Goal: Information Seeking & Learning: Learn about a topic

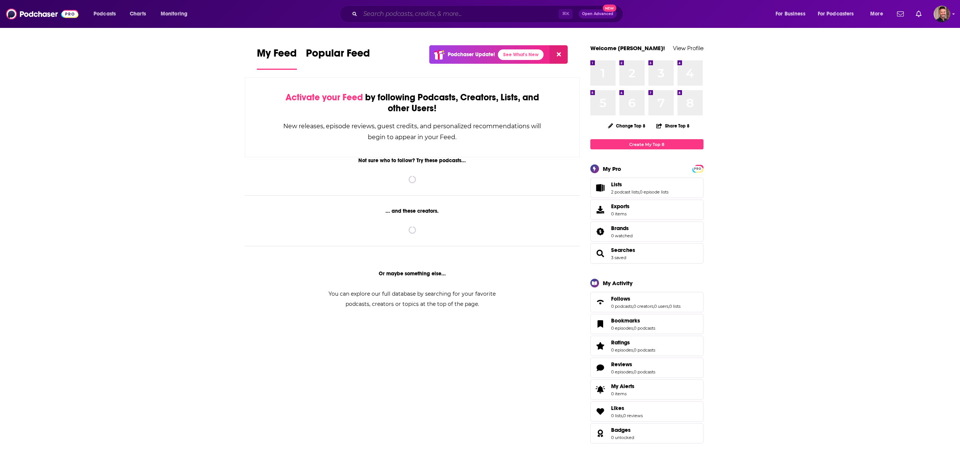
click at [474, 12] on input "Search podcasts, credits, & more..." at bounding box center [459, 14] width 198 height 12
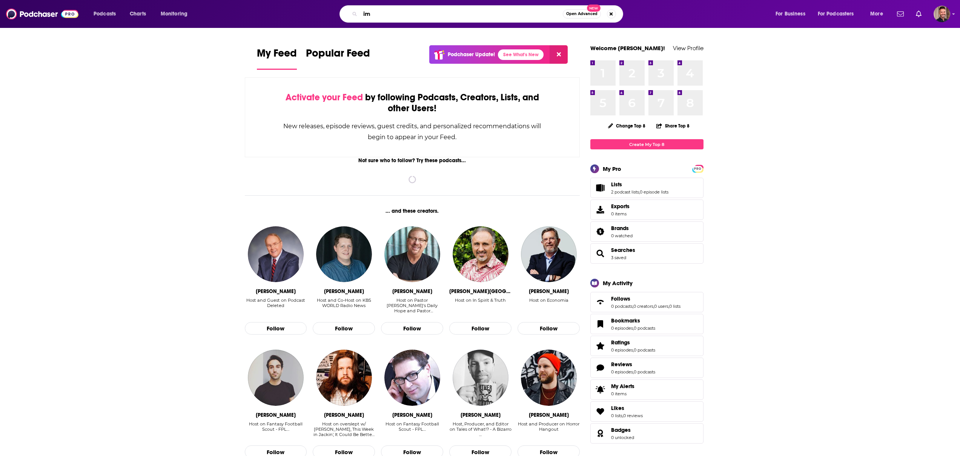
type input "i"
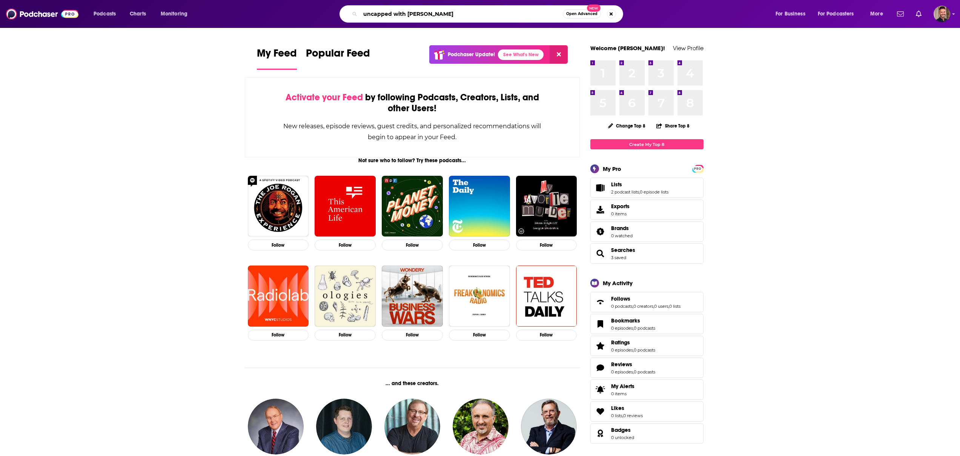
type input "uncapped with [PERSON_NAME]"
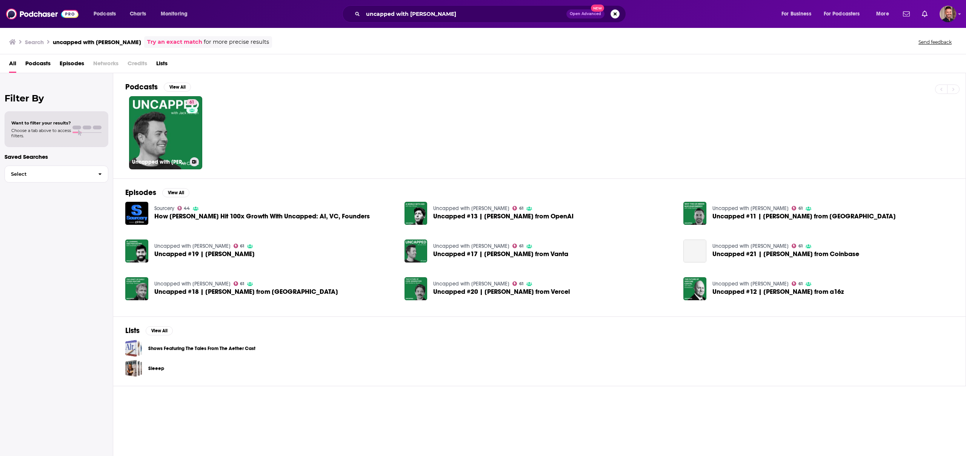
click at [163, 120] on link "61 Uncapped with [PERSON_NAME]" at bounding box center [165, 132] width 73 height 73
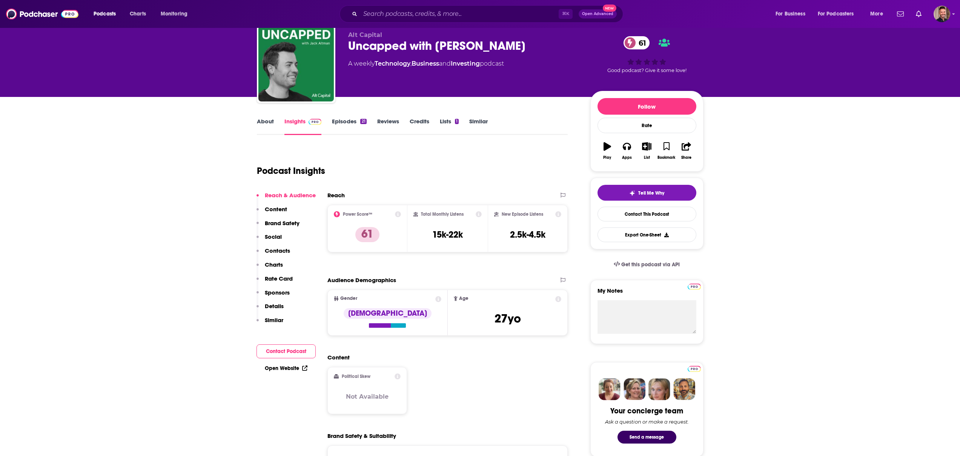
scroll to position [37, 0]
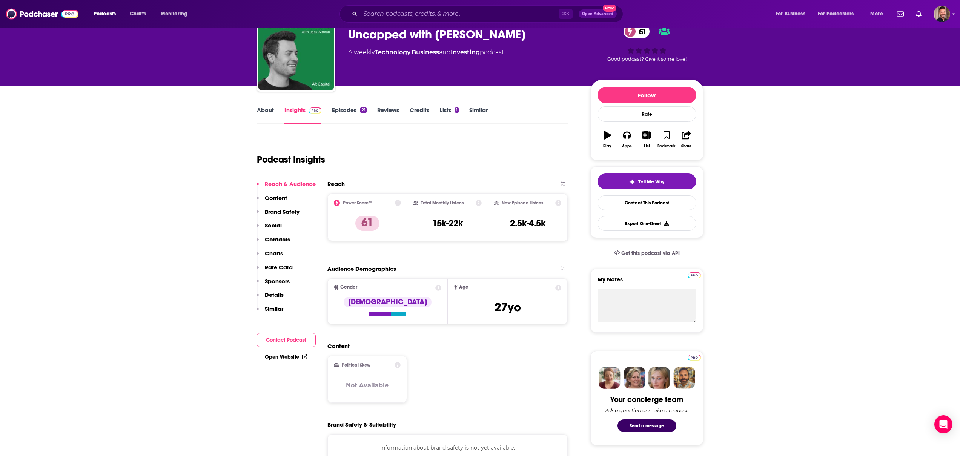
click at [558, 205] on icon at bounding box center [559, 203] width 6 height 6
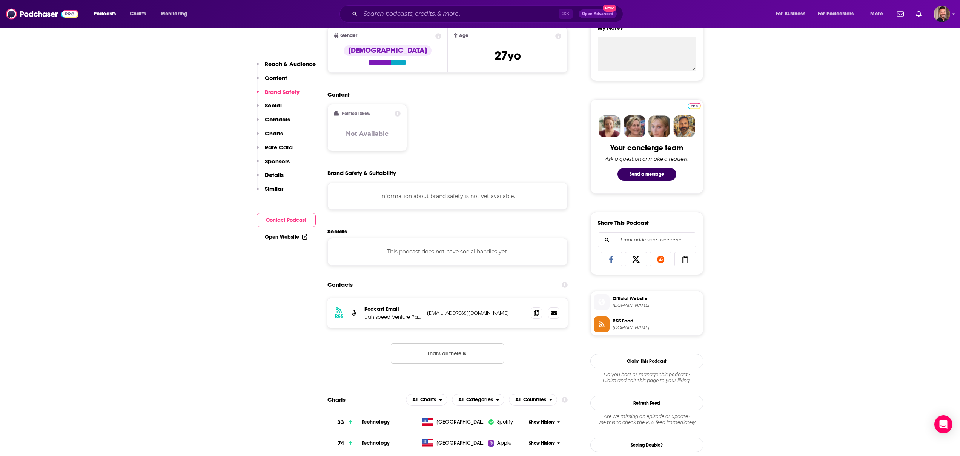
scroll to position [442, 0]
